Goal: Book appointment/travel/reservation

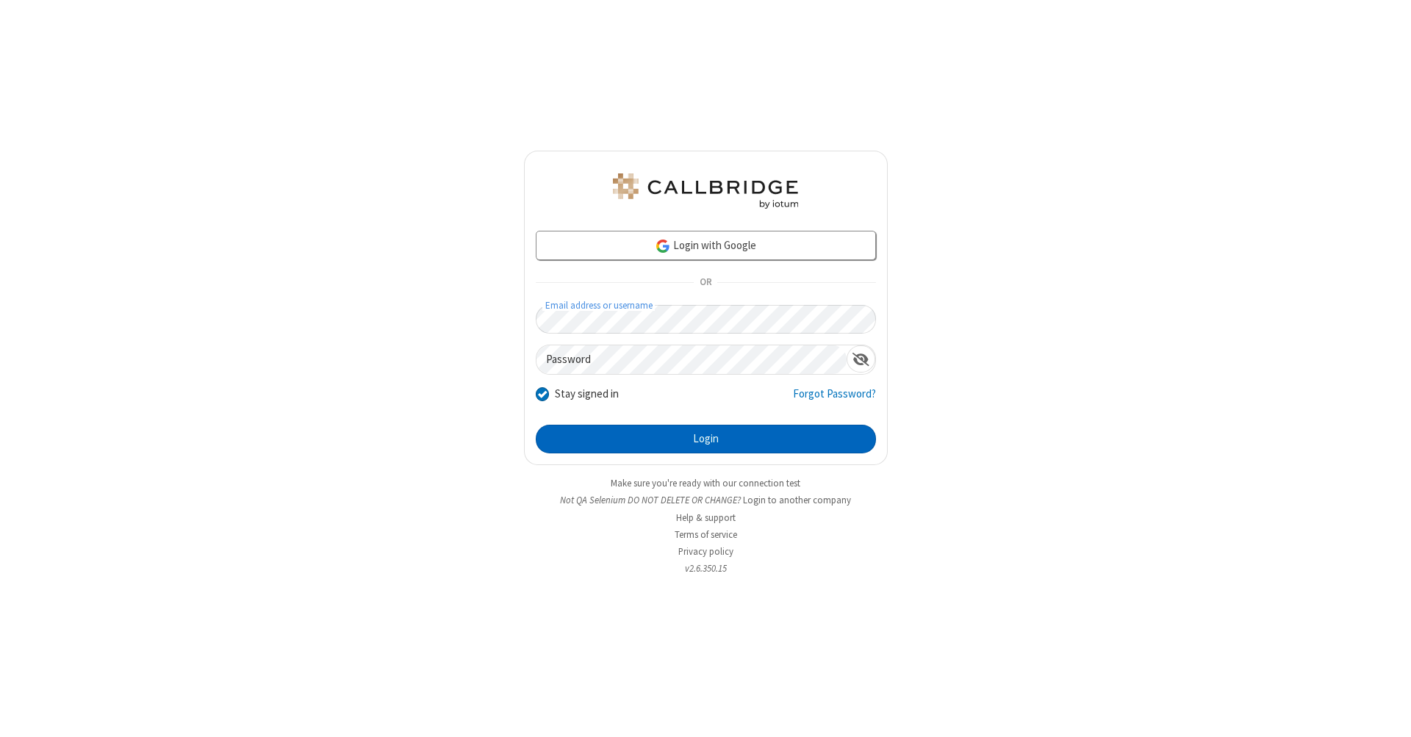
click at [705, 439] on button "Login" at bounding box center [706, 439] width 340 height 29
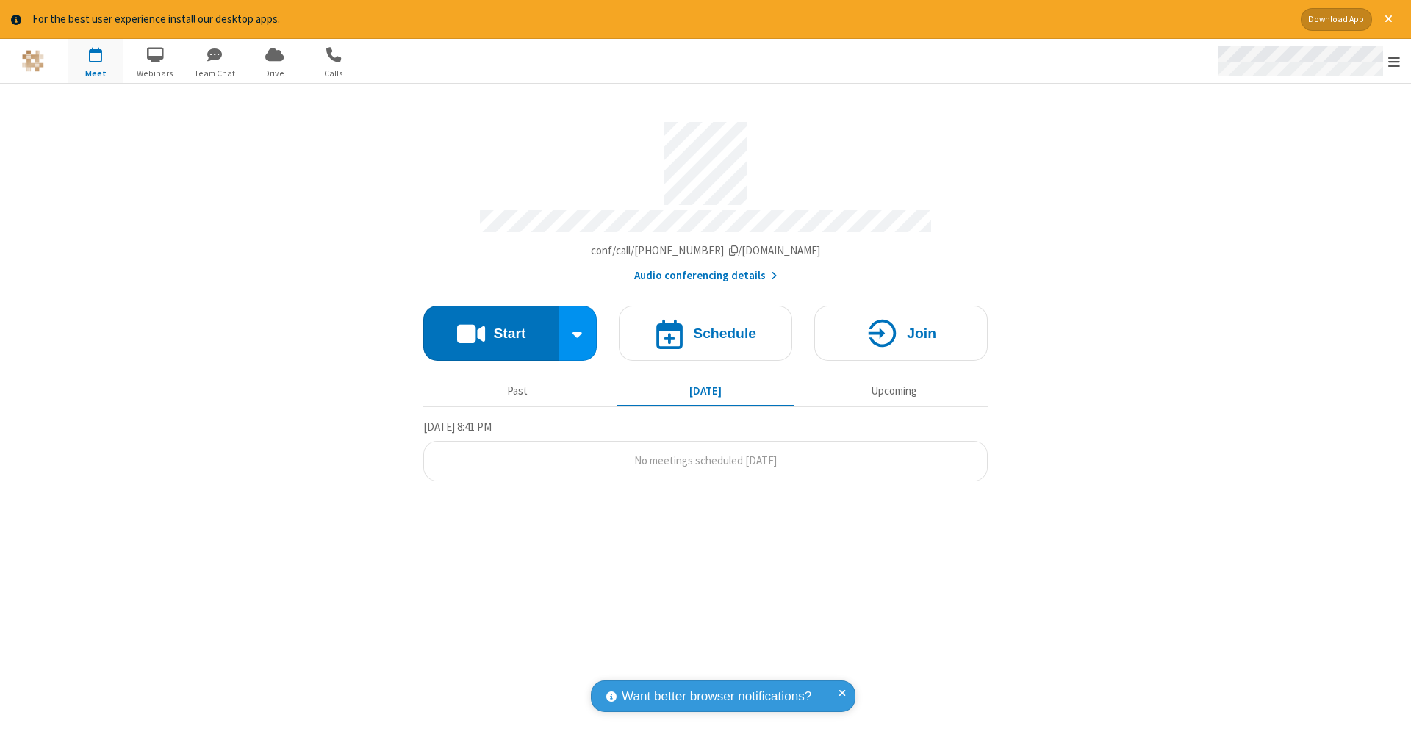
click at [1394, 62] on span "Open menu" at bounding box center [1394, 61] width 12 height 15
click at [96, 60] on span "button" at bounding box center [95, 54] width 55 height 25
click at [705, 326] on h4 "Schedule" at bounding box center [724, 333] width 63 height 14
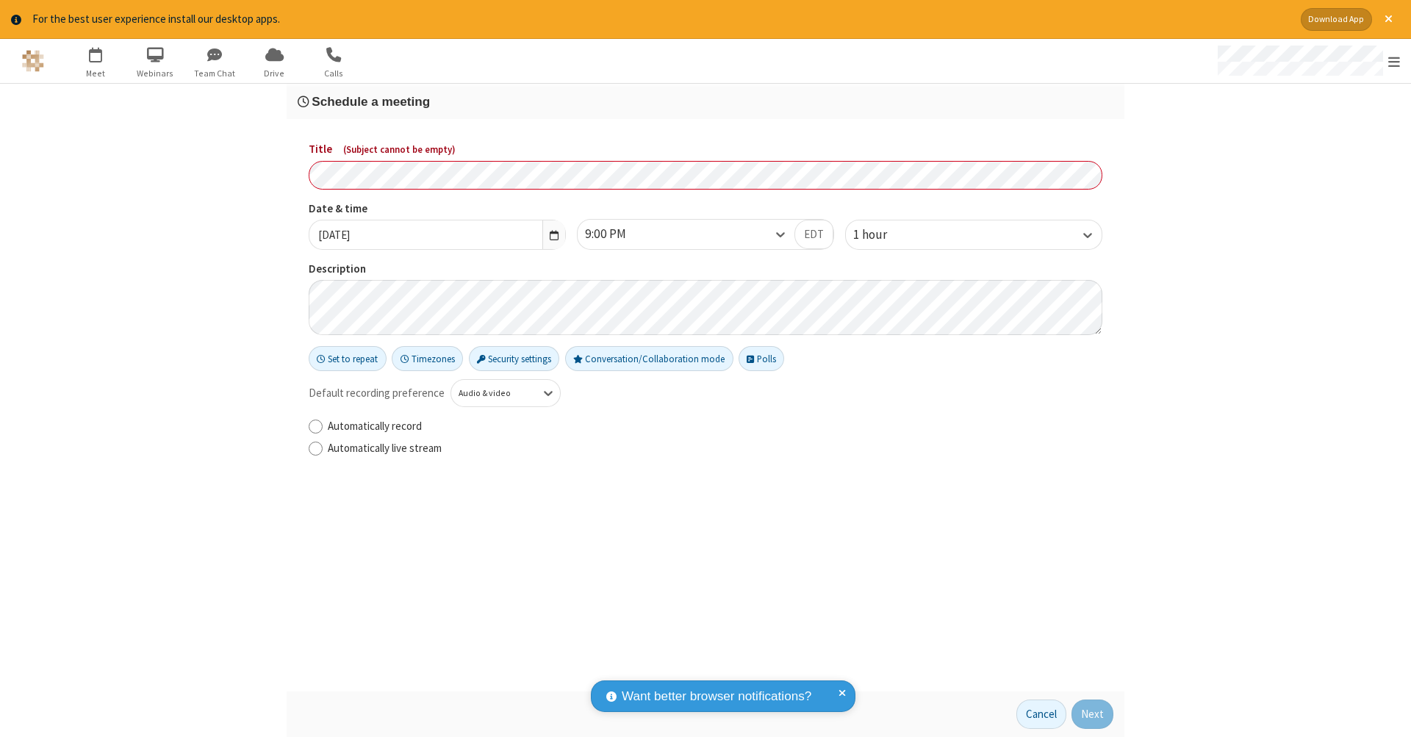
click at [705, 101] on h3 "Schedule a meeting" at bounding box center [706, 102] width 816 height 14
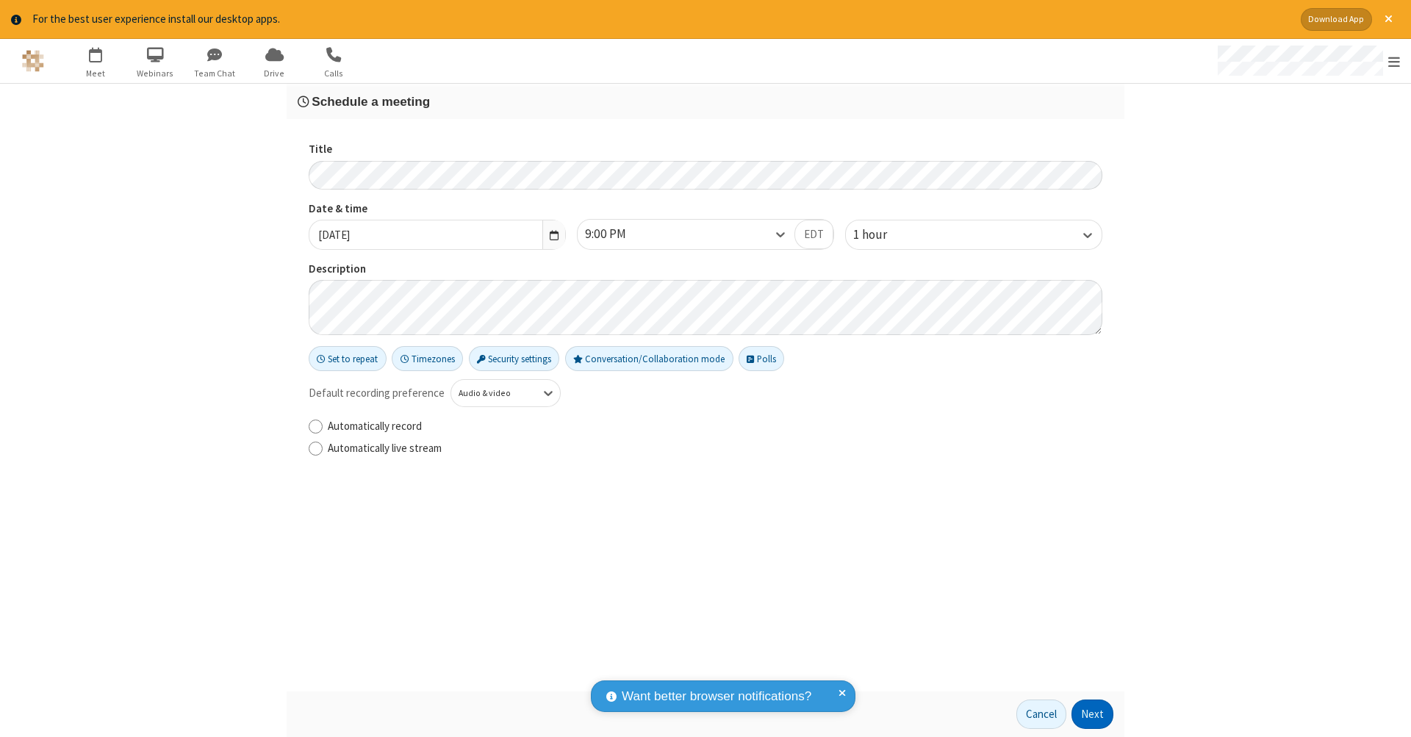
click at [1093, 714] on button "Next" at bounding box center [1092, 714] width 42 height 29
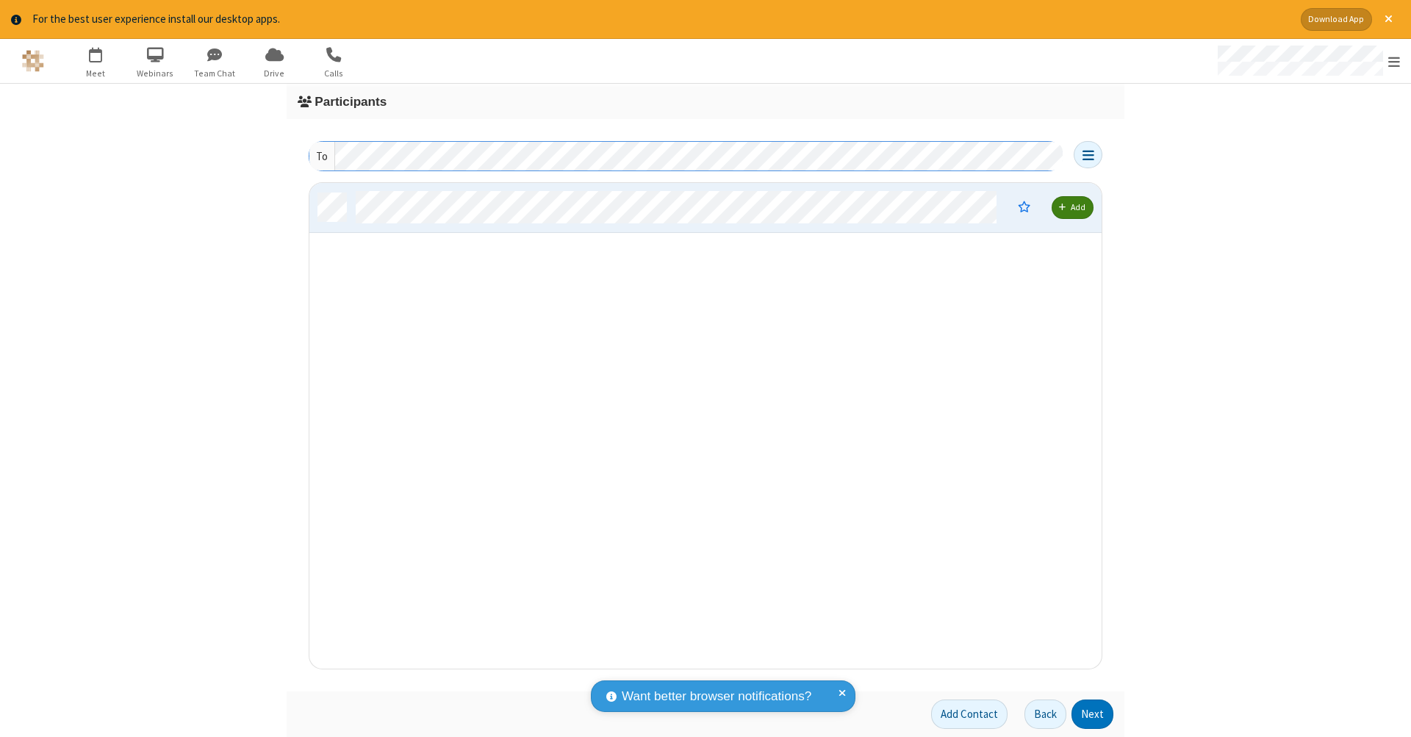
click at [1093, 714] on button "Next" at bounding box center [1092, 714] width 42 height 29
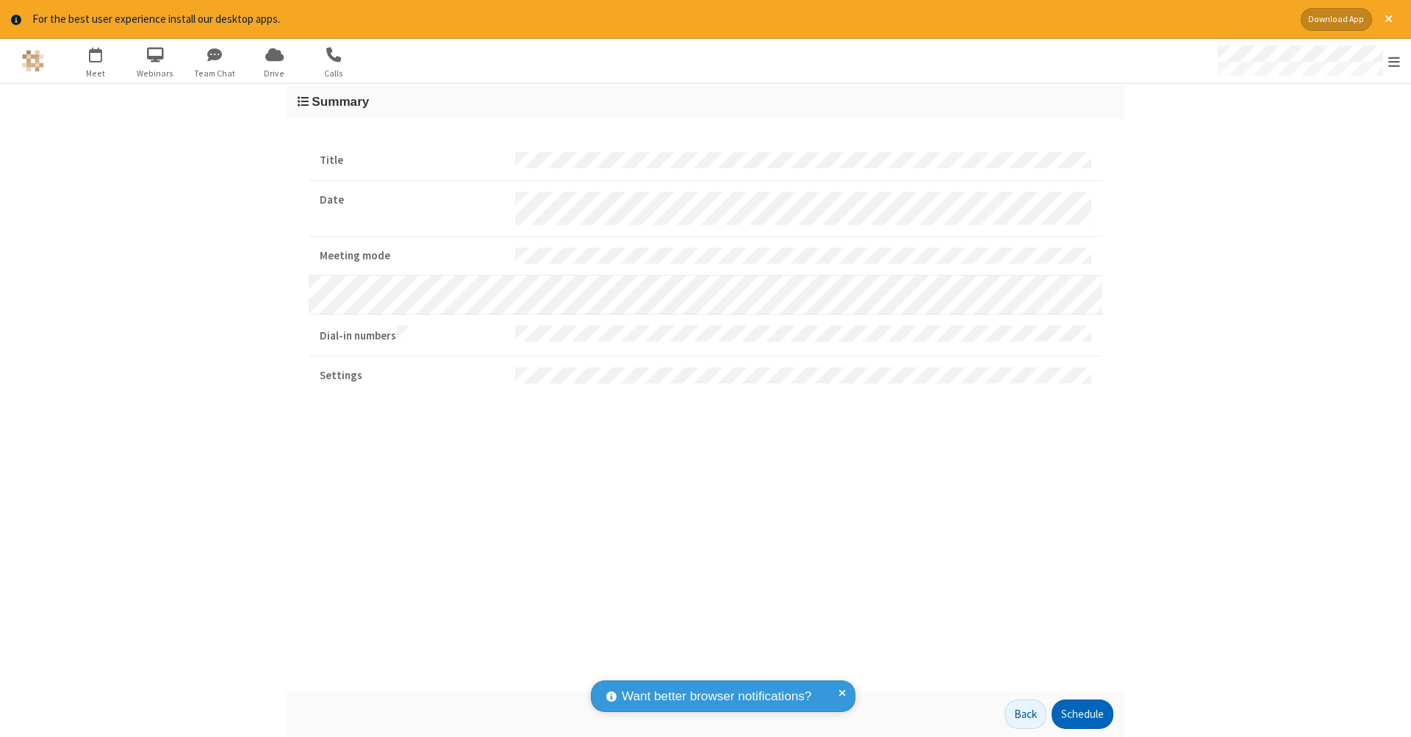
click at [1082, 714] on button "Schedule" at bounding box center [1082, 714] width 62 height 29
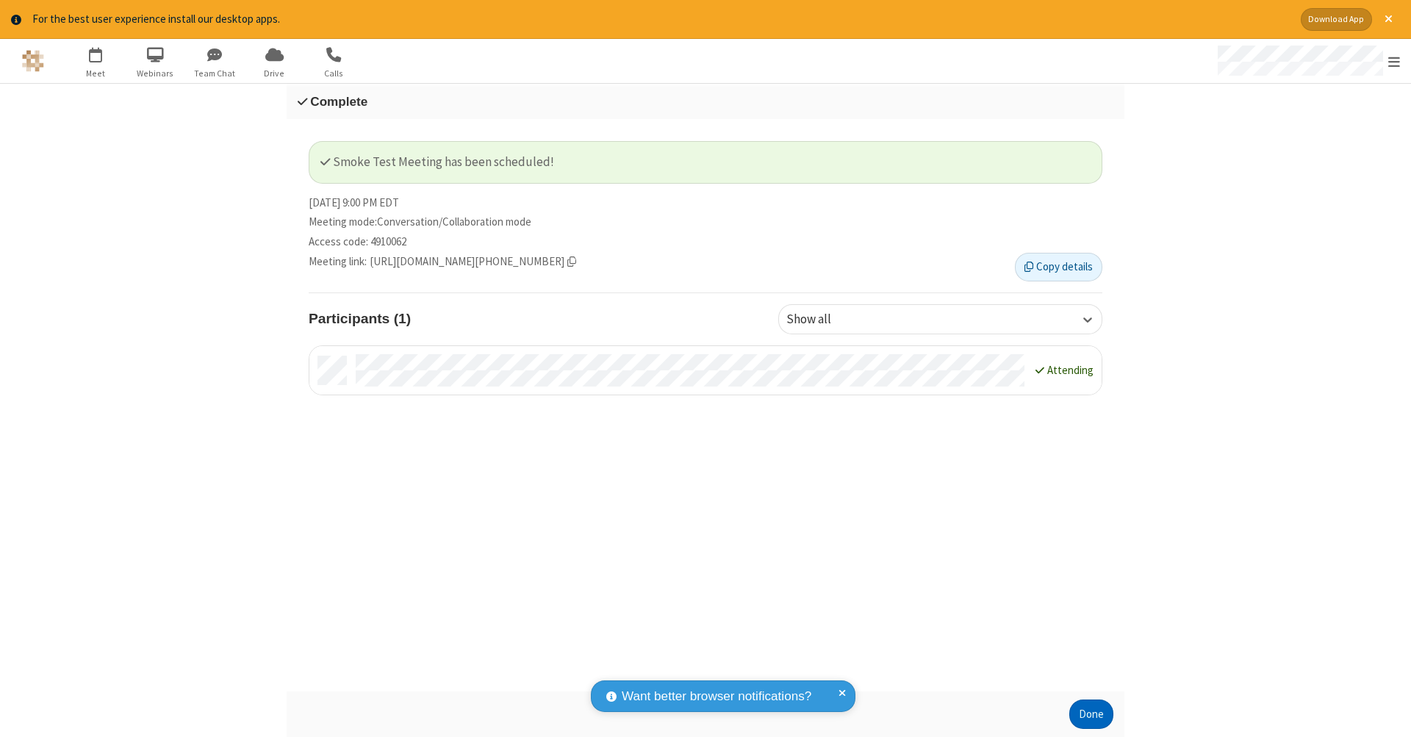
click at [1091, 714] on button "Done" at bounding box center [1091, 714] width 44 height 29
